Goal: Task Accomplishment & Management: Complete application form

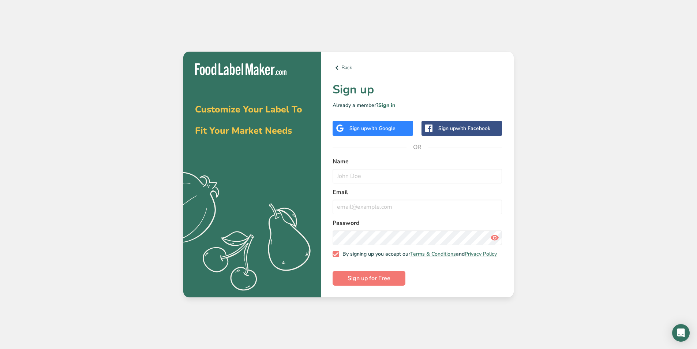
click at [361, 128] on div "Sign up with Google" at bounding box center [372, 128] width 46 height 8
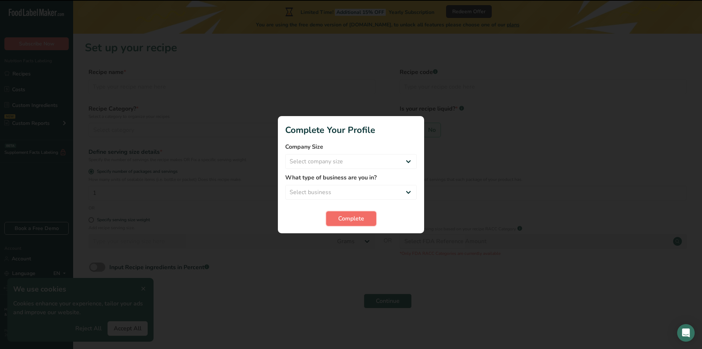
click at [347, 212] on button "Complete" at bounding box center [351, 218] width 50 height 15
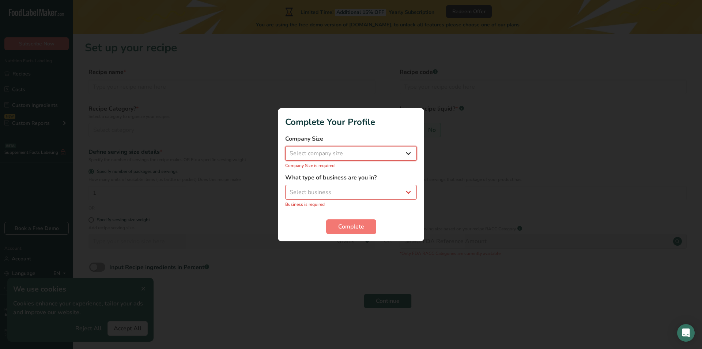
click at [329, 150] on select "Select company size Fewer than 10 Employees 10 to 50 Employees 51 to 500 Employ…" at bounding box center [351, 153] width 132 height 15
select select "1"
click at [285, 150] on select "Select company size Fewer than 10 Employees 10 to 50 Employees 51 to 500 Employ…" at bounding box center [351, 153] width 132 height 15
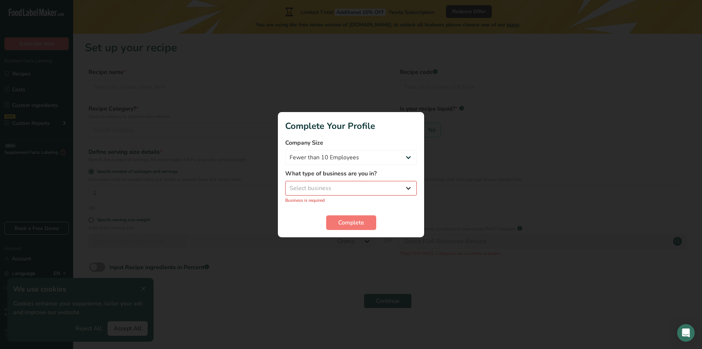
click at [329, 181] on div "What type of business are you in? Select business Packaged Food Manufacturer Re…" at bounding box center [351, 186] width 132 height 34
click at [329, 187] on select "Select business Packaged Food Manufacturer Restaurant & Cafe Bakery Meal Plans …" at bounding box center [351, 188] width 132 height 15
select select "1"
click at [285, 184] on select "Select business Packaged Food Manufacturer Restaurant & Cafe Bakery Meal Plans …" at bounding box center [351, 188] width 132 height 15
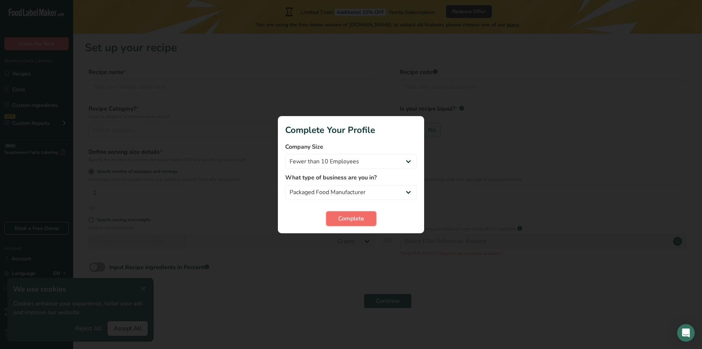
click at [356, 222] on span "Complete" at bounding box center [351, 218] width 26 height 9
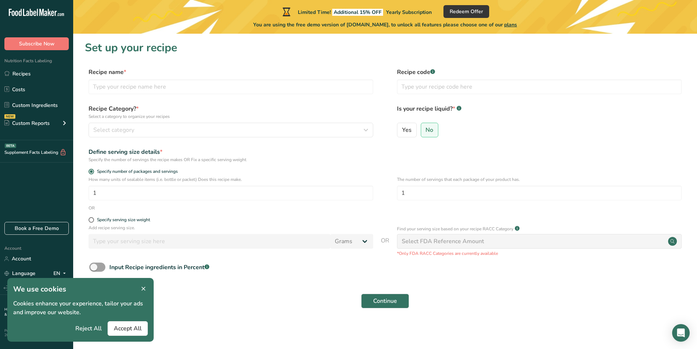
click at [145, 292] on icon at bounding box center [143, 289] width 7 height 10
